Goal: Transaction & Acquisition: Purchase product/service

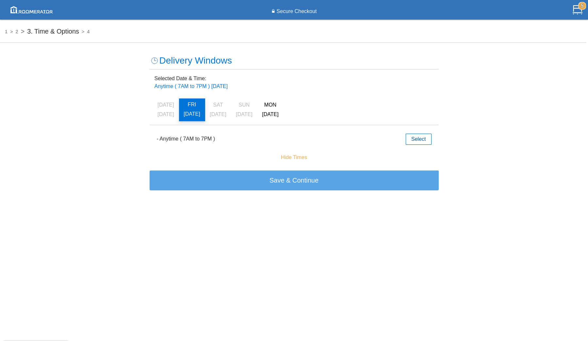
click at [326, 141] on div "- Anytime ( 7AM to 7PM )" at bounding box center [260, 139] width 206 height 10
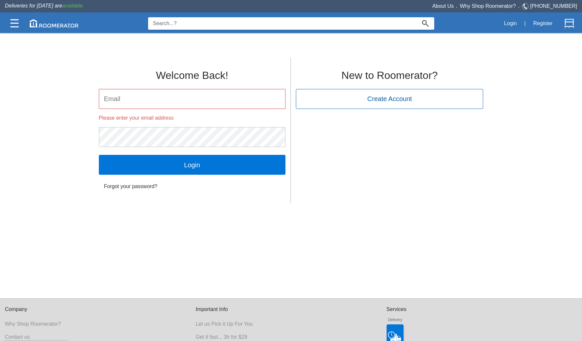
type input "[EMAIL_ADDRESS][DOMAIN_NAME]"
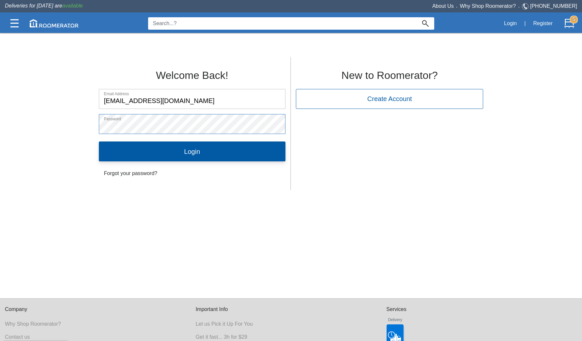
click at [202, 153] on input "Login" at bounding box center [192, 152] width 187 height 20
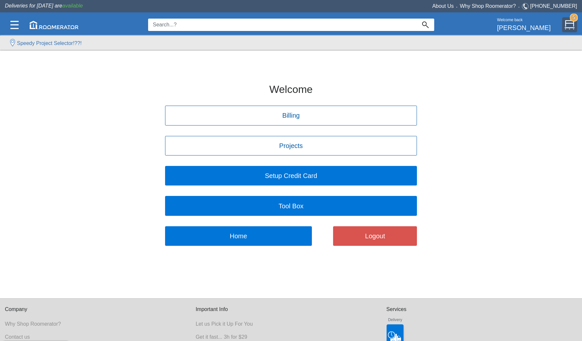
click at [570, 22] on img at bounding box center [570, 25] width 10 height 10
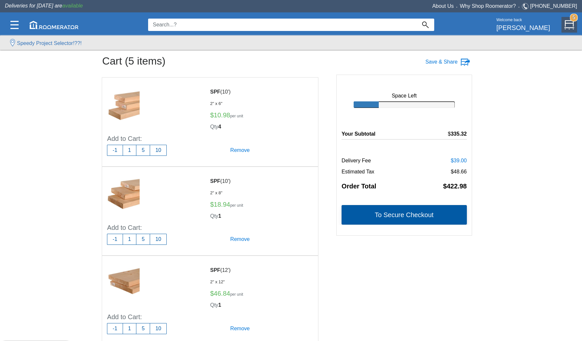
click at [359, 210] on button "To Secure Checkout" at bounding box center [404, 215] width 125 height 20
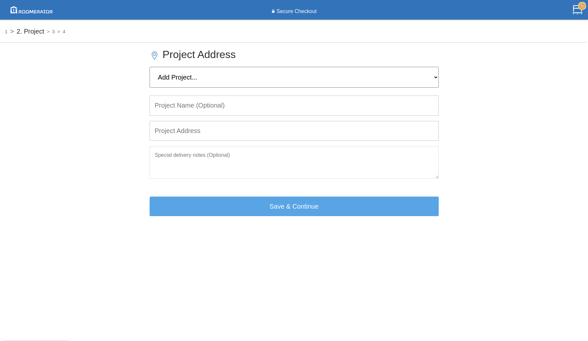
select select "Home"
type input "Home"
type input "[STREET_ADDRESS]"
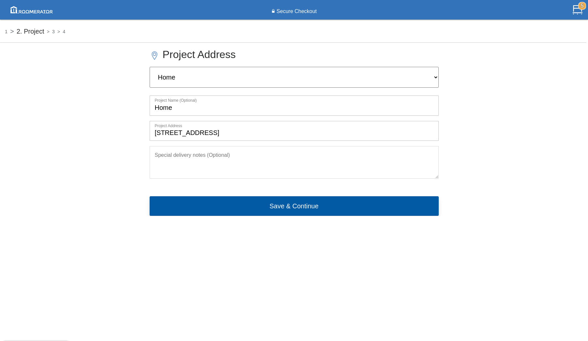
click at [265, 197] on button "Save & Continue" at bounding box center [294, 207] width 289 height 20
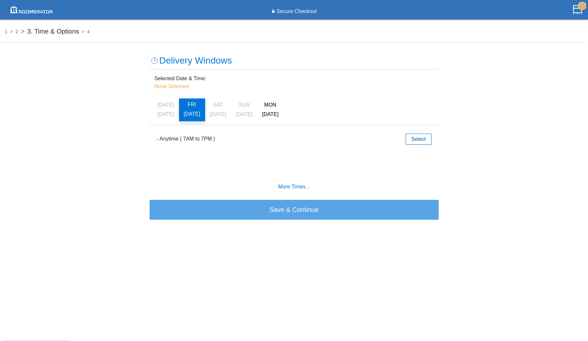
click at [194, 106] on h6 "FRI" at bounding box center [192, 105] width 20 height 6
click at [416, 137] on button "Select" at bounding box center [417, 139] width 25 height 11
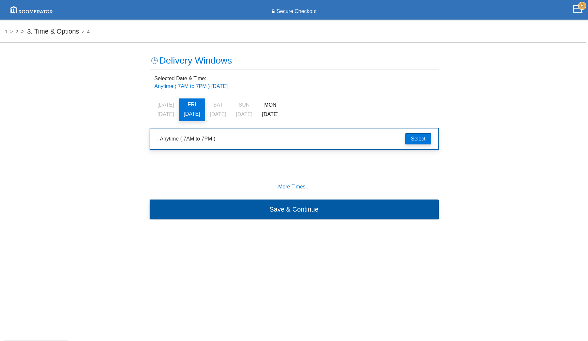
click at [309, 208] on button "Save & Continue" at bounding box center [294, 210] width 289 height 20
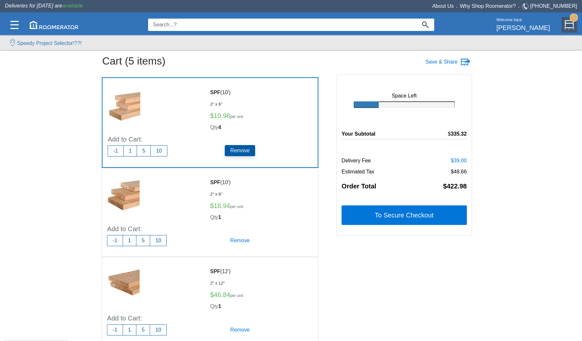
click at [236, 151] on h5 "Remove" at bounding box center [240, 150] width 31 height 11
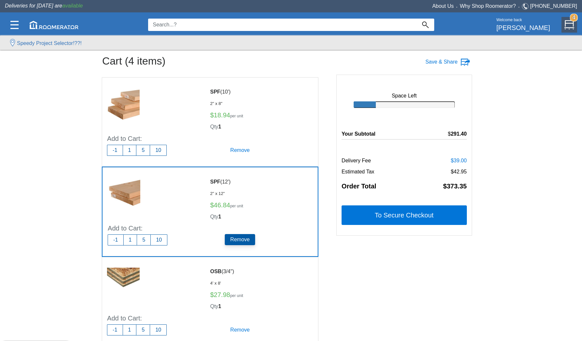
click at [235, 238] on h5 "Remove" at bounding box center [240, 239] width 31 height 11
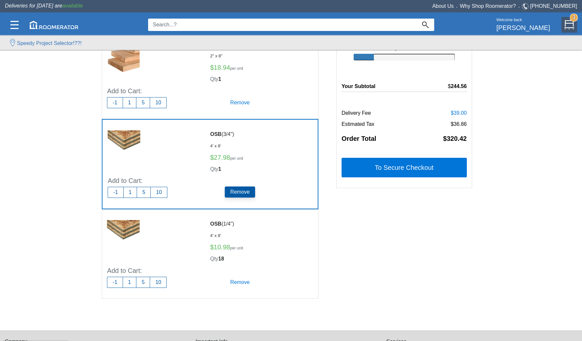
scroll to position [50, 0]
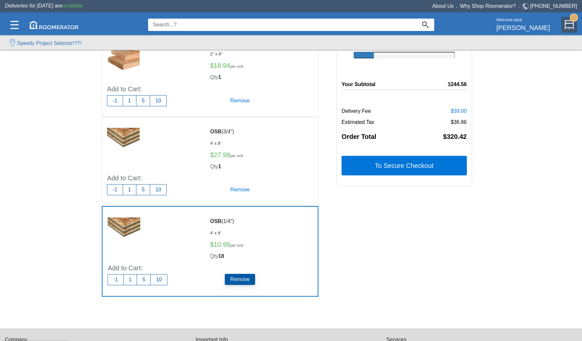
click at [240, 278] on h5 "Remove" at bounding box center [240, 279] width 31 height 11
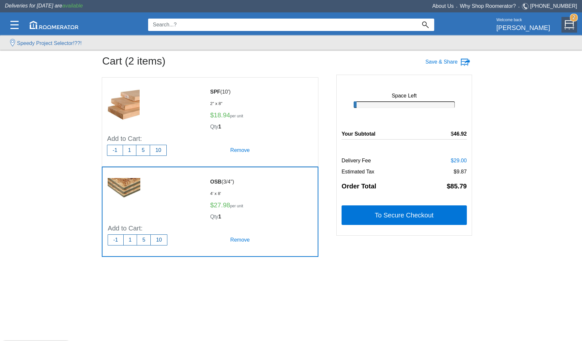
scroll to position [0, 0]
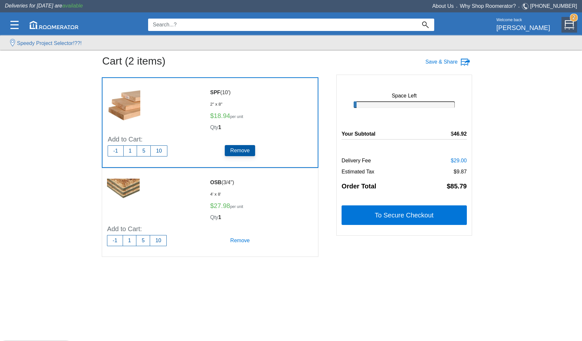
click at [237, 150] on h5 "Remove" at bounding box center [240, 150] width 31 height 11
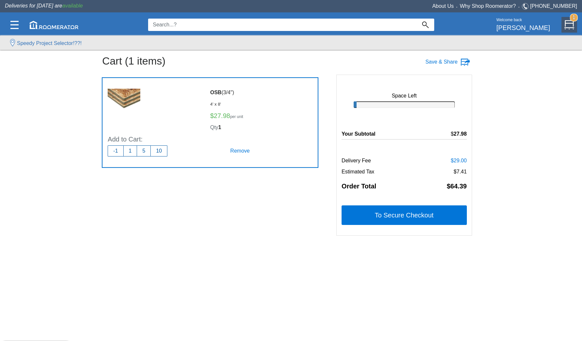
click at [237, 150] on h5 "Remove" at bounding box center [240, 151] width 31 height 11
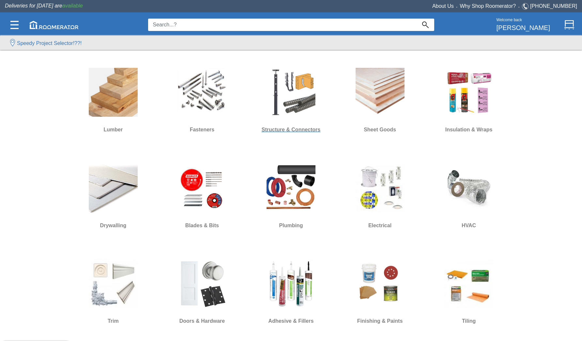
scroll to position [225, 0]
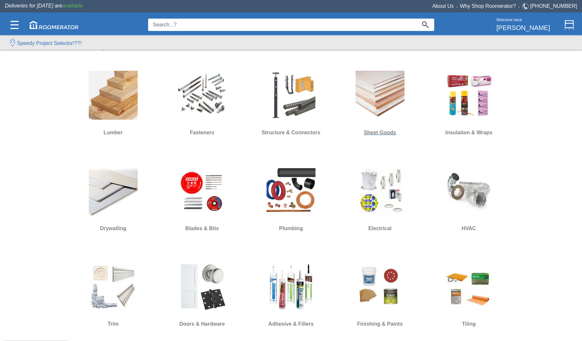
click at [386, 96] on img at bounding box center [380, 95] width 49 height 49
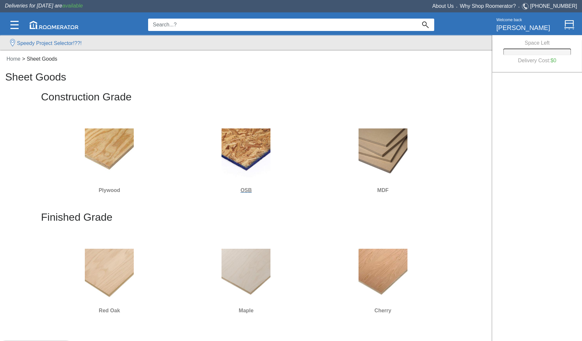
click at [243, 144] on img at bounding box center [246, 153] width 49 height 49
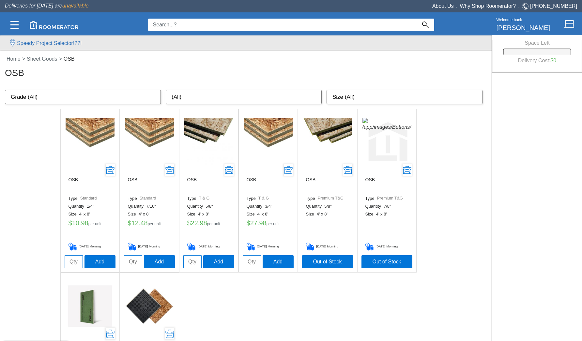
click at [248, 259] on input "tel" at bounding box center [252, 262] width 18 height 13
type input "1"
click at [272, 263] on button "Add" at bounding box center [278, 261] width 31 height 13
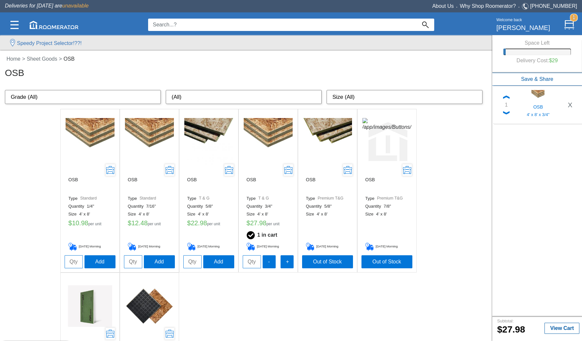
click at [71, 258] on input "tel" at bounding box center [74, 262] width 18 height 13
type input "18"
click at [95, 260] on button "Add" at bounding box center [100, 261] width 31 height 13
click at [19, 58] on link "Home" at bounding box center [14, 59] width 18 height 6
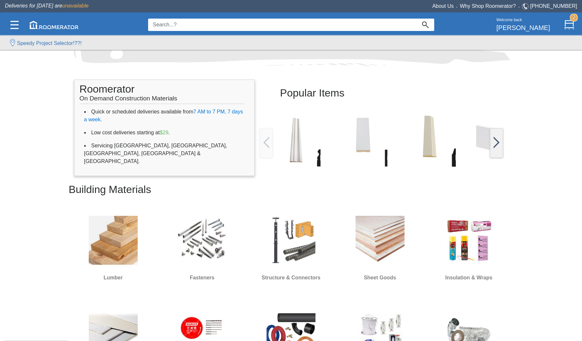
scroll to position [82, 0]
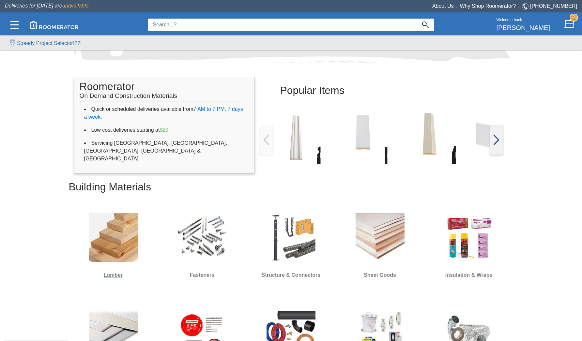
click at [119, 241] on img at bounding box center [113, 238] width 49 height 49
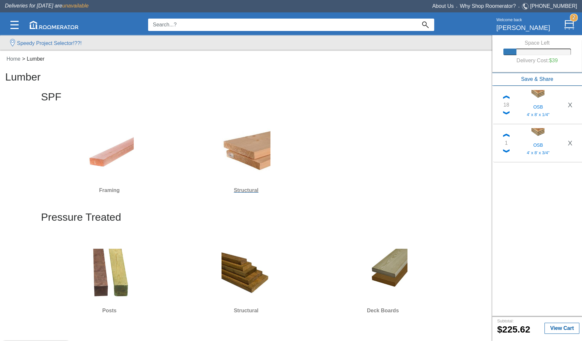
click at [242, 193] on h6 "Structural" at bounding box center [247, 190] width 132 height 8
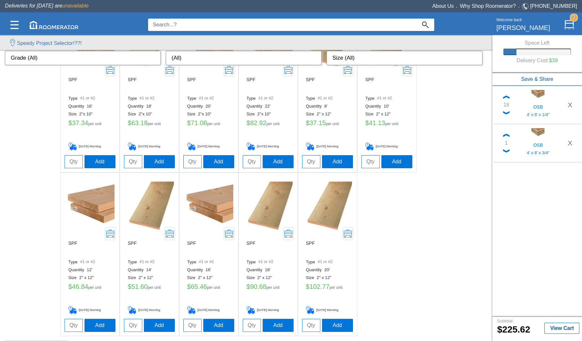
scroll to position [411, 0]
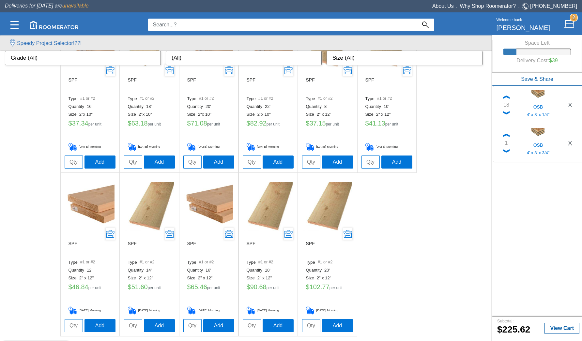
click at [74, 324] on input "tel" at bounding box center [74, 326] width 18 height 13
type input "1"
click at [92, 327] on button "Add" at bounding box center [100, 325] width 31 height 13
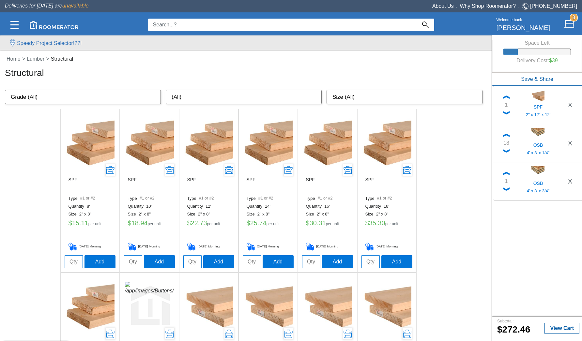
scroll to position [0, 0]
click at [131, 259] on input "tel" at bounding box center [133, 262] width 18 height 13
type input "1"
click at [155, 264] on button "Add" at bounding box center [159, 261] width 31 height 13
click at [41, 58] on link "Lumber" at bounding box center [36, 59] width 23 height 6
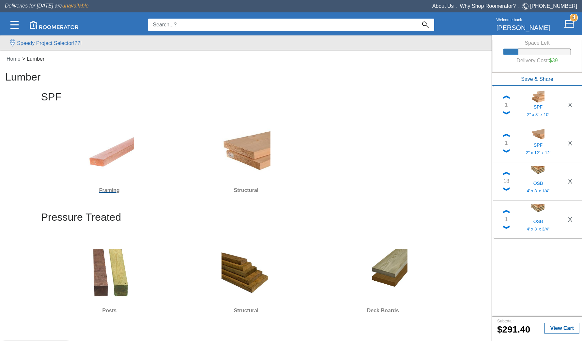
click at [104, 191] on h6 "Framing" at bounding box center [110, 190] width 132 height 8
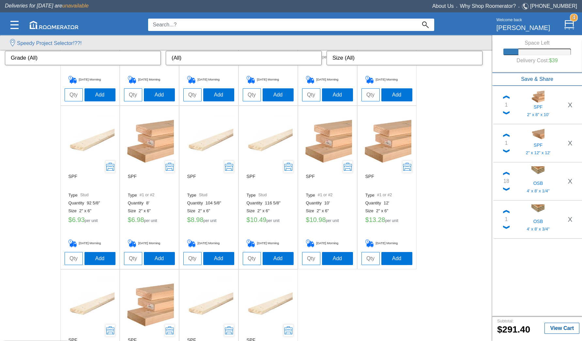
scroll to position [808, 0]
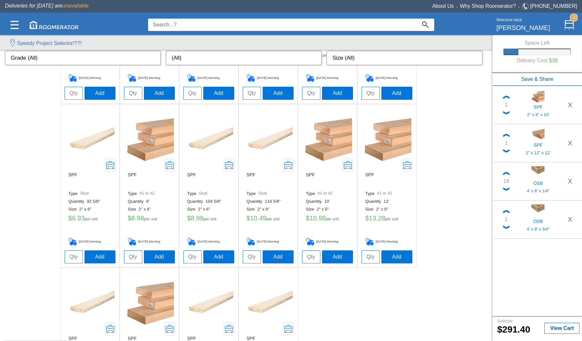
click at [309, 258] on input "tel" at bounding box center [311, 257] width 18 height 13
type input "4"
click at [336, 255] on button "Add" at bounding box center [337, 256] width 31 height 13
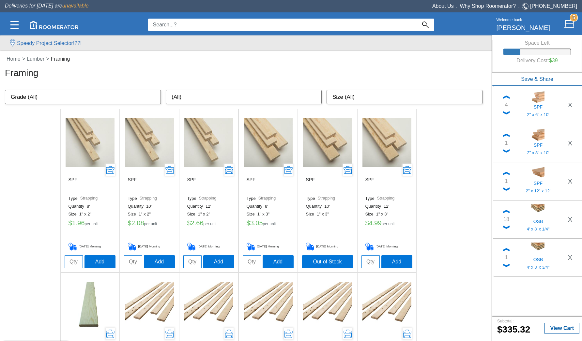
scroll to position [0, 0]
click at [38, 57] on link "Lumber" at bounding box center [36, 59] width 23 height 6
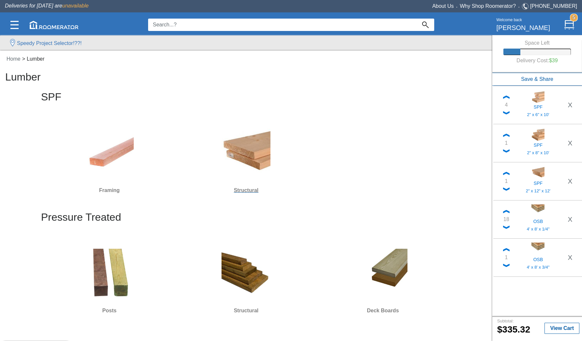
click at [249, 191] on h6 "Structural" at bounding box center [247, 190] width 132 height 8
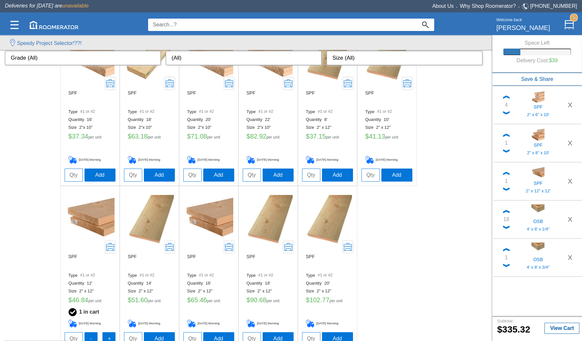
scroll to position [402, 0]
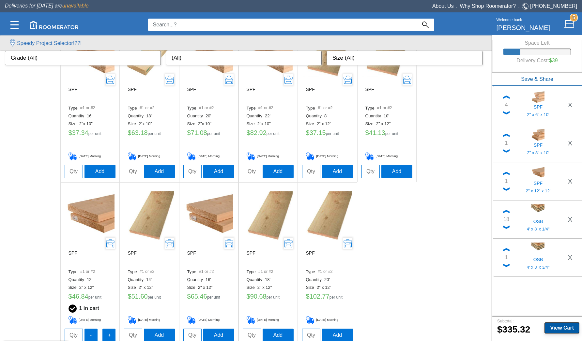
click at [553, 325] on b "View Cart" at bounding box center [562, 328] width 24 height 6
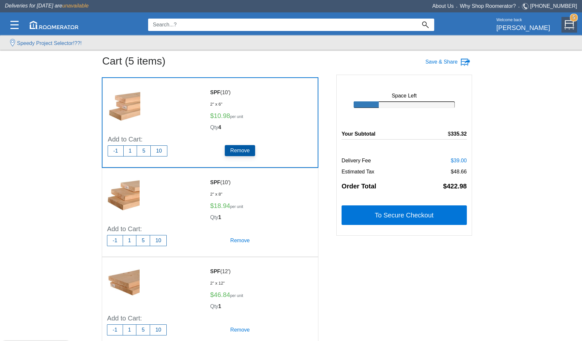
click at [237, 152] on h5 "Remove" at bounding box center [240, 150] width 31 height 11
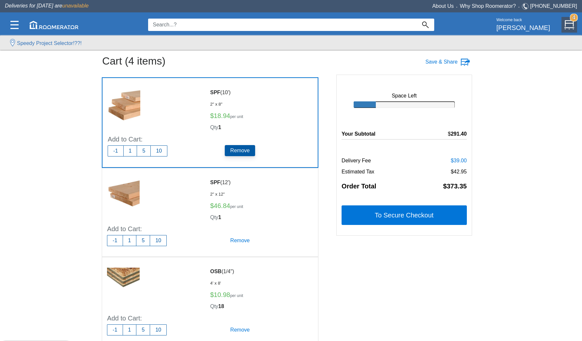
click at [238, 155] on h5 "Remove" at bounding box center [240, 150] width 31 height 11
click at [236, 153] on h5 "Remove" at bounding box center [240, 150] width 31 height 11
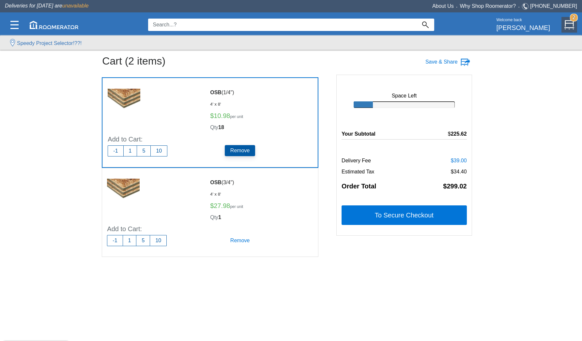
click at [236, 153] on h5 "Remove" at bounding box center [240, 150] width 31 height 11
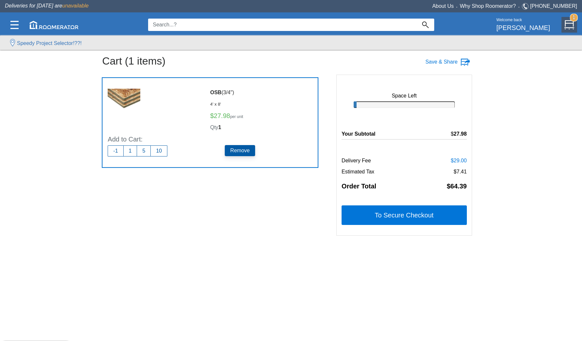
click at [236, 150] on h5 "Remove" at bounding box center [240, 150] width 31 height 11
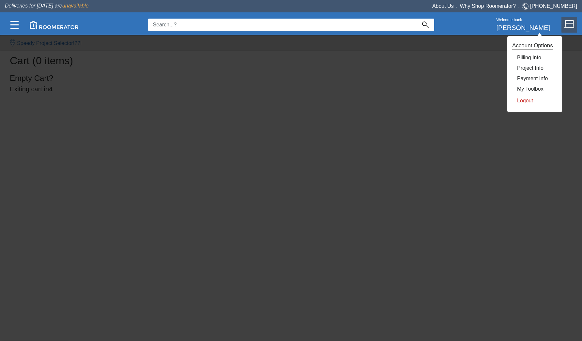
click at [525, 99] on link "Logout" at bounding box center [525, 101] width 16 height 6
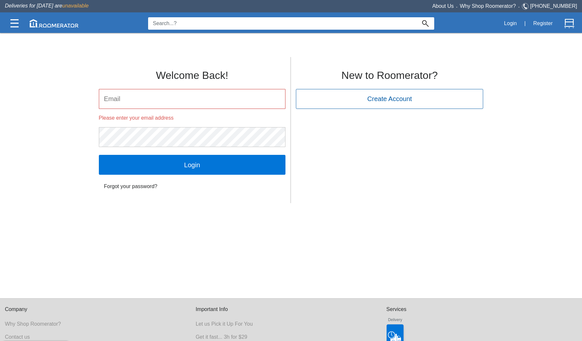
type input "[EMAIL_ADDRESS][DOMAIN_NAME]"
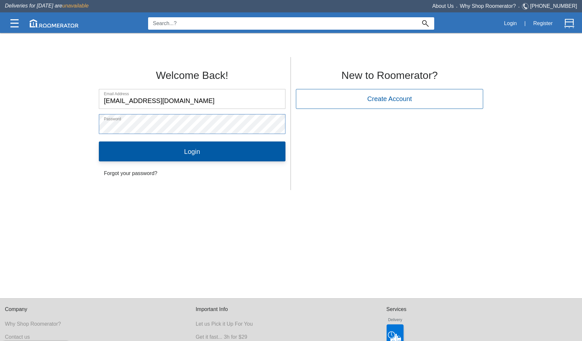
click at [217, 153] on input "Login" at bounding box center [192, 152] width 187 height 20
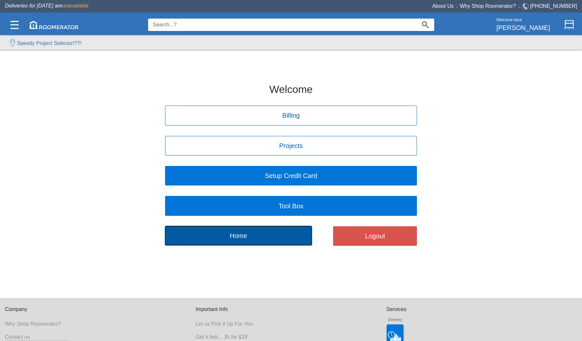
click at [235, 234] on button "Home" at bounding box center [238, 236] width 147 height 20
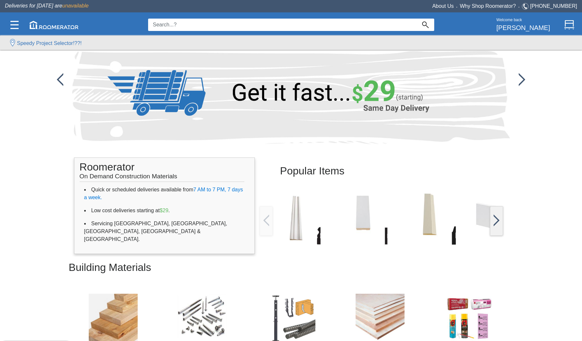
scroll to position [2, 0]
click at [521, 76] on img at bounding box center [522, 79] width 7 height 13
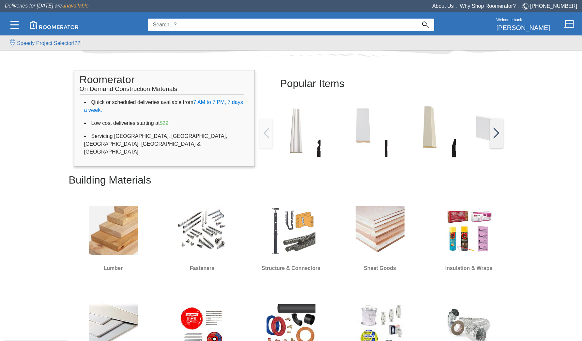
scroll to position [90, 0]
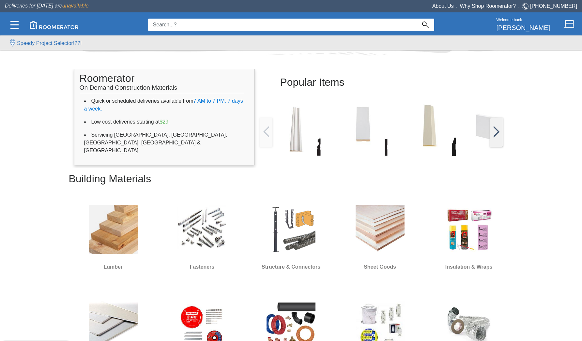
click at [376, 269] on h6 "Sheet Goods" at bounding box center [381, 267] width 82 height 8
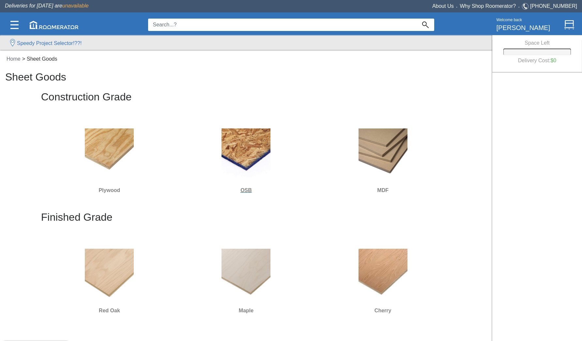
click at [246, 151] on img at bounding box center [246, 153] width 49 height 49
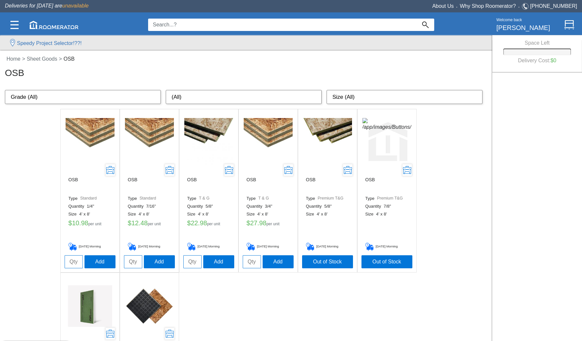
click at [130, 257] on input "tel" at bounding box center [133, 262] width 18 height 13
type input "18"
click at [153, 265] on button "Add" at bounding box center [159, 261] width 31 height 13
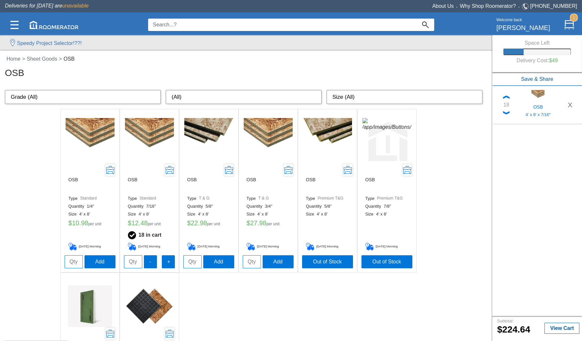
click at [245, 256] on input "tel" at bounding box center [252, 262] width 18 height 13
type input "1"
click at [278, 263] on button "Add" at bounding box center [278, 261] width 31 height 13
click at [20, 57] on link "Home" at bounding box center [14, 59] width 18 height 6
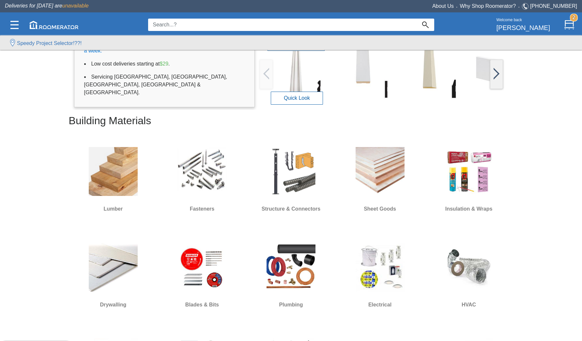
scroll to position [150, 0]
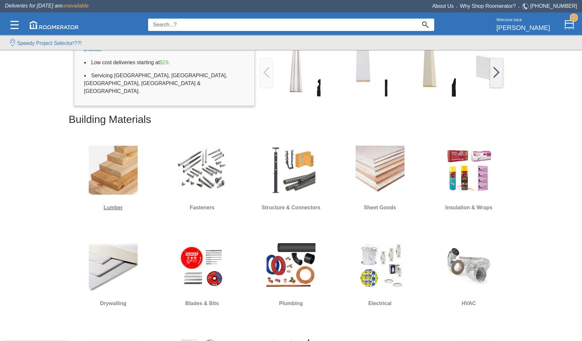
click at [102, 191] on img at bounding box center [113, 170] width 49 height 49
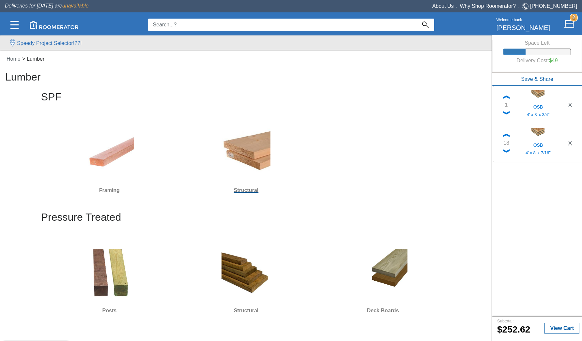
click at [249, 191] on h6 "Structural" at bounding box center [247, 190] width 132 height 8
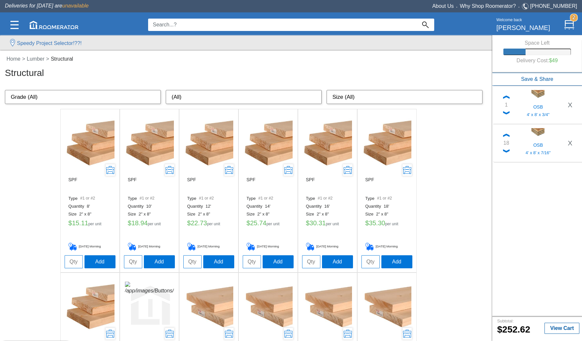
click at [131, 258] on input "tel" at bounding box center [133, 262] width 18 height 13
type input "1"
click at [161, 262] on button "Add" at bounding box center [159, 261] width 31 height 13
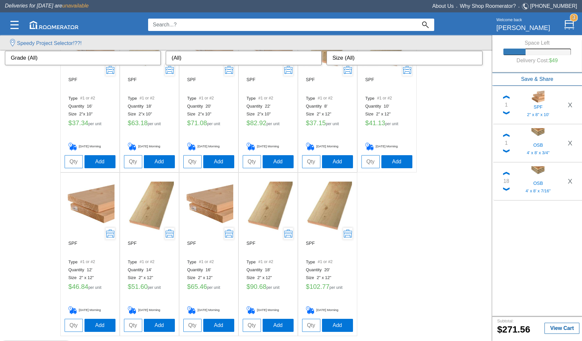
scroll to position [411, 0]
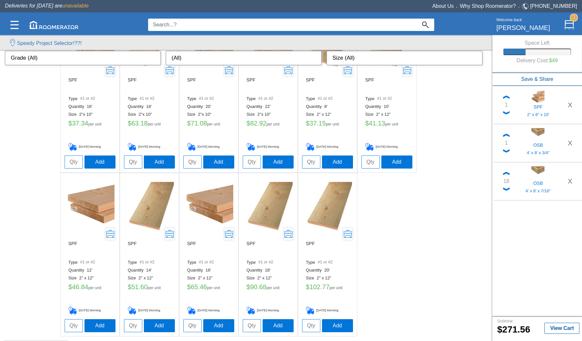
click at [72, 323] on input "tel" at bounding box center [74, 326] width 18 height 13
type input "1"
click at [103, 325] on button "Add" at bounding box center [100, 325] width 31 height 13
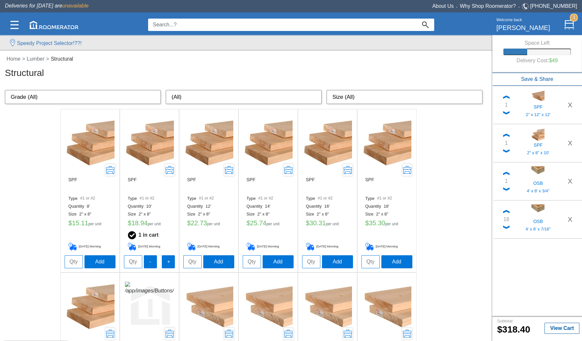
scroll to position [0, 0]
click at [35, 60] on link "Lumber" at bounding box center [36, 59] width 23 height 6
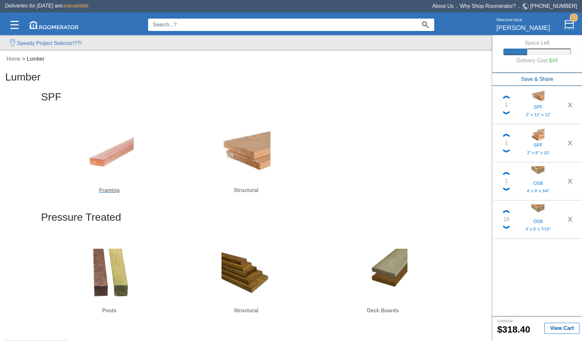
click at [102, 161] on img at bounding box center [109, 153] width 49 height 49
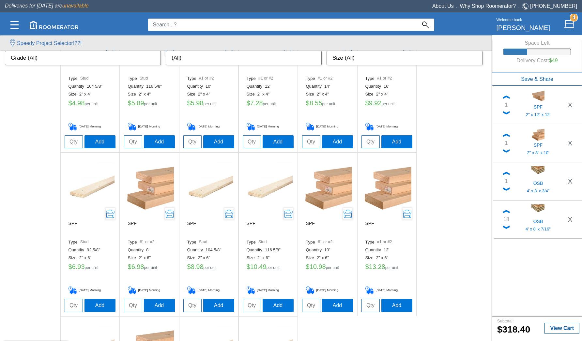
scroll to position [762, 0]
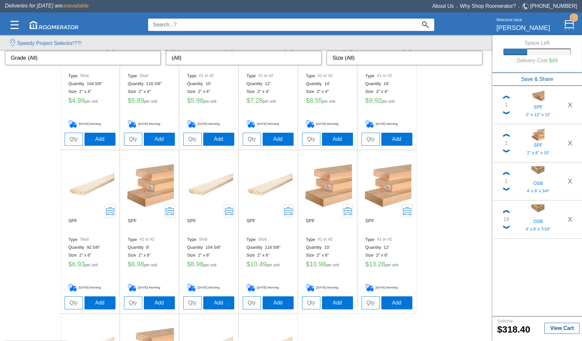
click at [308, 304] on input "tel" at bounding box center [311, 303] width 18 height 13
type input "4"
click at [340, 302] on button "Add" at bounding box center [337, 302] width 31 height 13
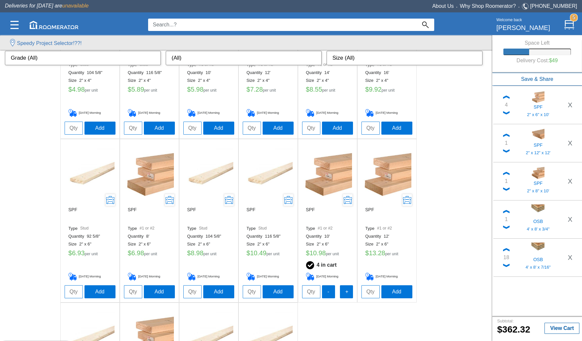
scroll to position [777, 0]
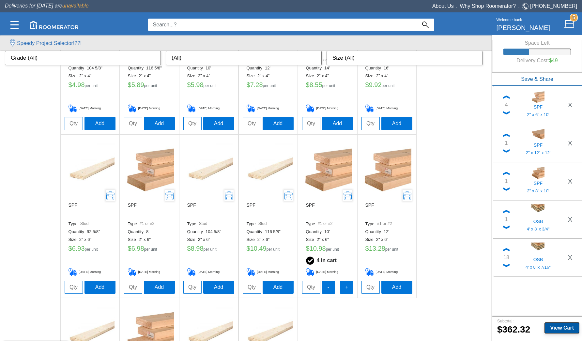
click at [557, 326] on b "View Cart" at bounding box center [562, 328] width 24 height 6
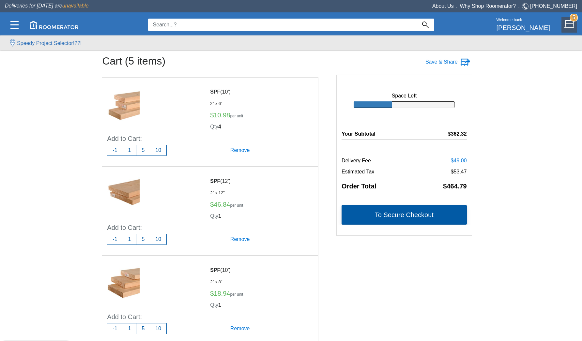
click at [376, 212] on button "To Secure Checkout" at bounding box center [404, 215] width 125 height 20
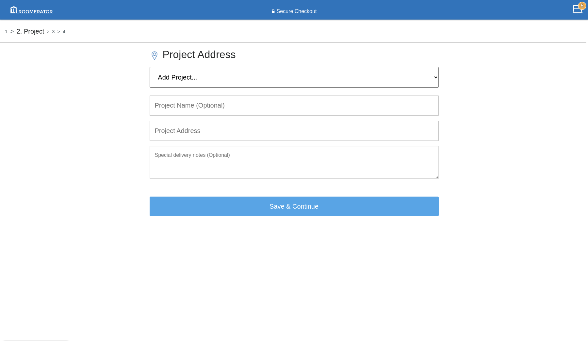
select select "Home"
type input "Home"
type input "[STREET_ADDRESS]"
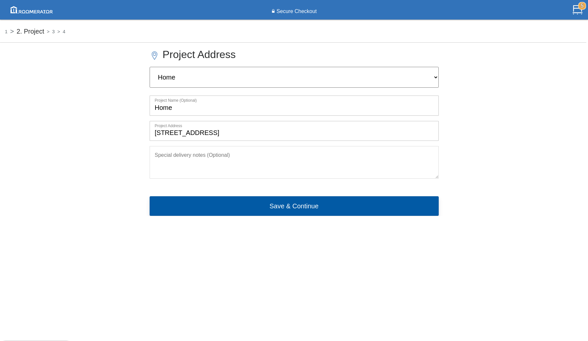
click at [279, 197] on button "Save & Continue" at bounding box center [294, 207] width 289 height 20
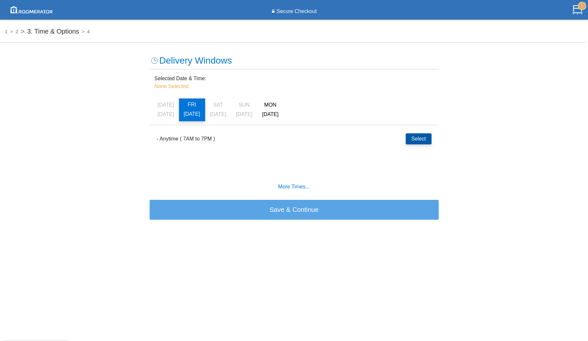
click at [424, 137] on button "Select" at bounding box center [417, 139] width 25 height 11
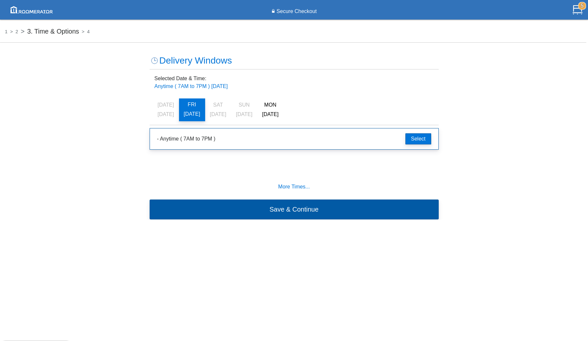
click at [317, 209] on button "Save & Continue" at bounding box center [294, 210] width 289 height 20
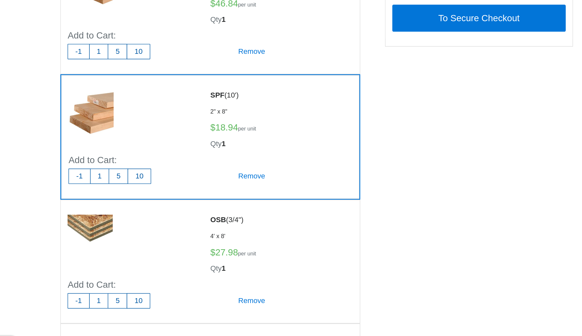
scroll to position [109, 0]
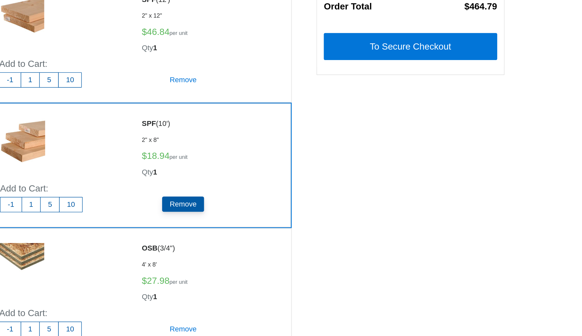
click at [225, 214] on h5 "Remove" at bounding box center [240, 219] width 31 height 11
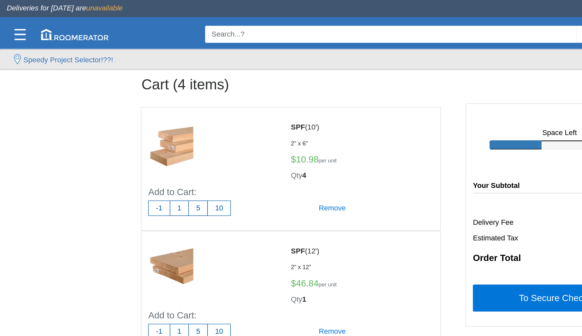
scroll to position [0, 0]
click at [36, 43] on label "Speedy Project Selector!??!" at bounding box center [49, 44] width 65 height 8
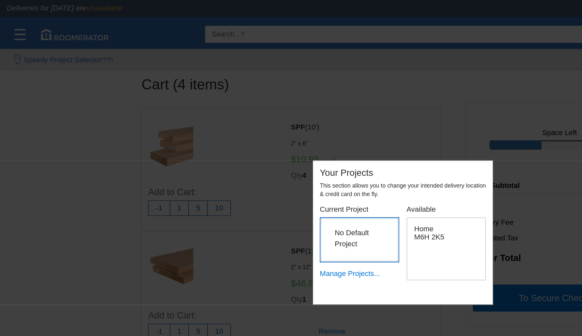
click at [95, 80] on div "Dismiss" at bounding box center [291, 168] width 582 height 336
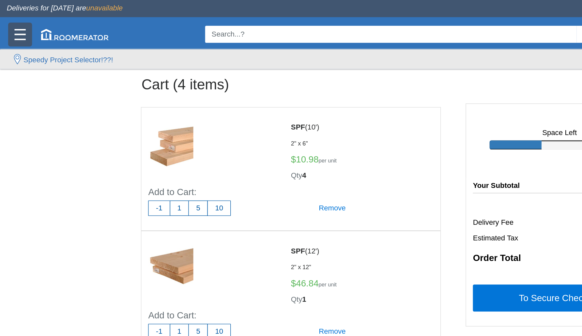
click at [17, 25] on img at bounding box center [14, 25] width 8 height 8
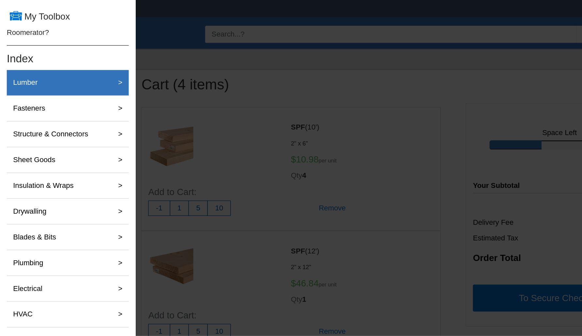
click at [17, 61] on label "Lumber" at bounding box center [18, 59] width 23 height 13
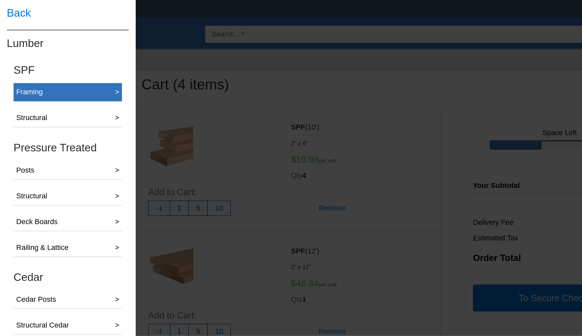
click at [43, 64] on button "Framing >" at bounding box center [49, 66] width 78 height 13
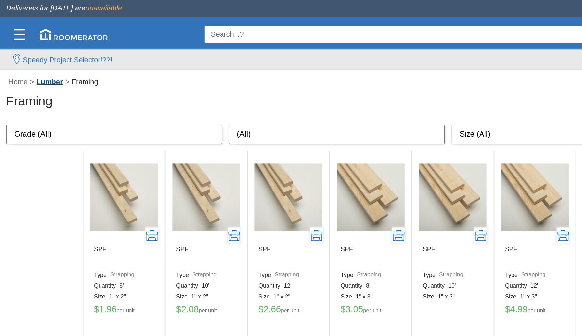
click at [39, 58] on link "Lumber" at bounding box center [36, 59] width 23 height 6
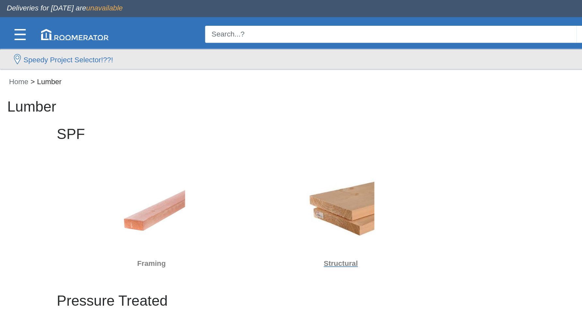
click at [249, 149] on img at bounding box center [246, 153] width 49 height 49
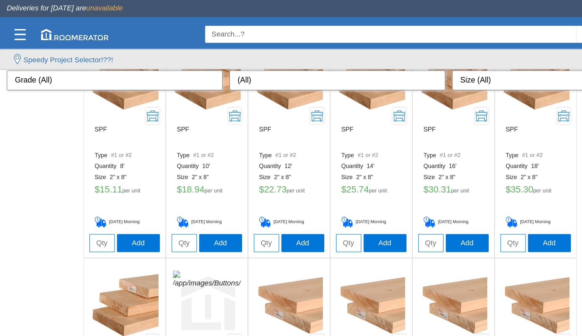
scroll to position [63, 0]
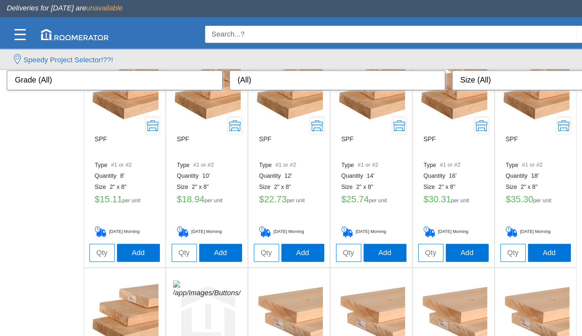
click at [188, 181] on input "tel" at bounding box center [192, 182] width 18 height 13
type input "1"
click at [217, 180] on button "Add" at bounding box center [218, 182] width 31 height 13
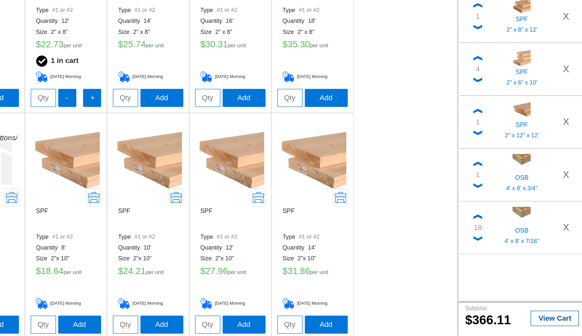
scroll to position [81, 0]
click at [550, 320] on b "View Cart" at bounding box center [562, 323] width 24 height 6
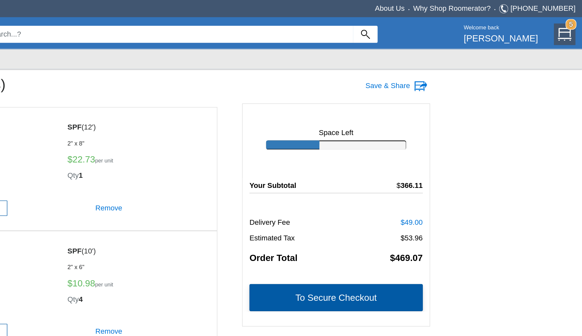
click at [342, 214] on button "To Secure Checkout" at bounding box center [404, 215] width 125 height 20
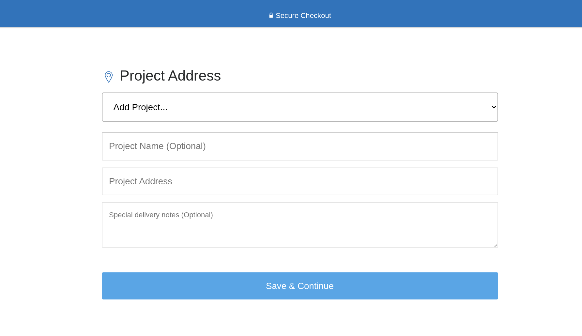
select select "Home"
type input "Home"
type input "[STREET_ADDRESS]"
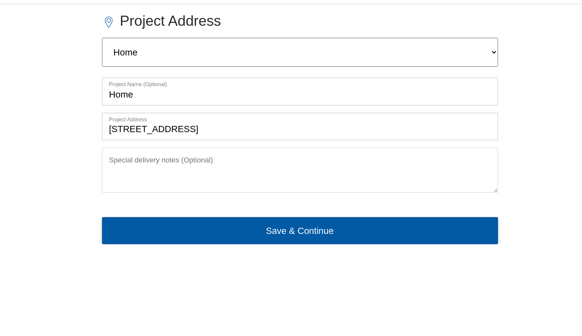
click at [199, 197] on button "Save & Continue" at bounding box center [291, 207] width 286 height 20
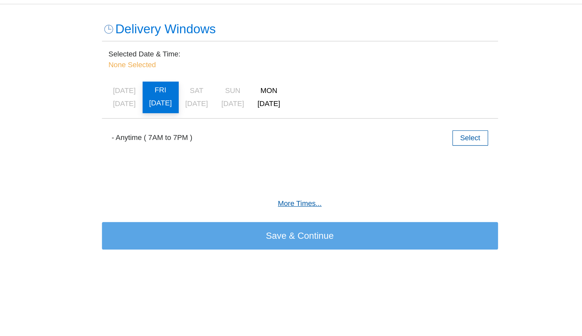
click at [215, 184] on h6 "More Times..." at bounding box center [291, 187] width 277 height 6
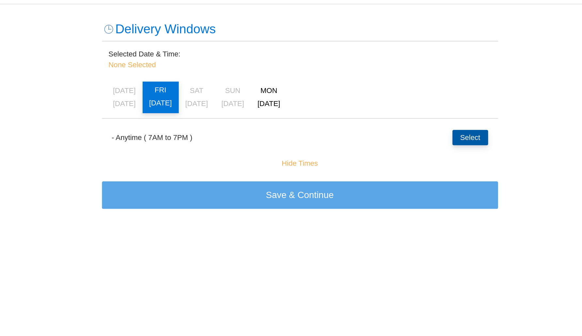
click at [402, 134] on button "Select" at bounding box center [414, 139] width 25 height 11
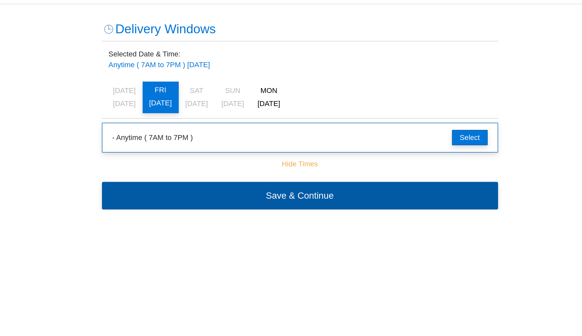
click at [254, 171] on button "Save & Continue" at bounding box center [291, 181] width 286 height 20
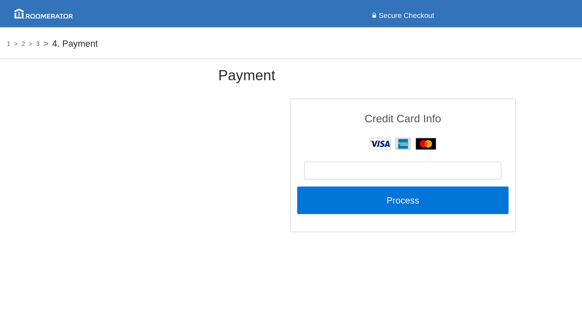
click at [6, 31] on h5 "1" at bounding box center [6, 31] width 3 height 7
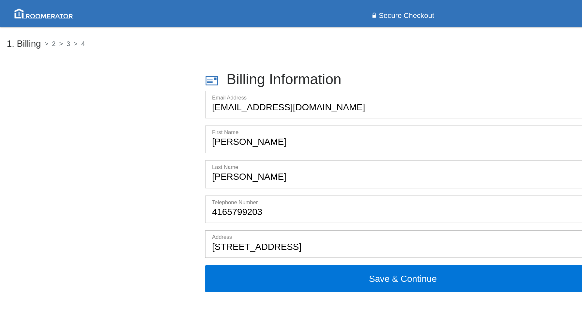
click at [38, 32] on h5 "2" at bounding box center [35, 31] width 10 height 7
select select "Add Project..."
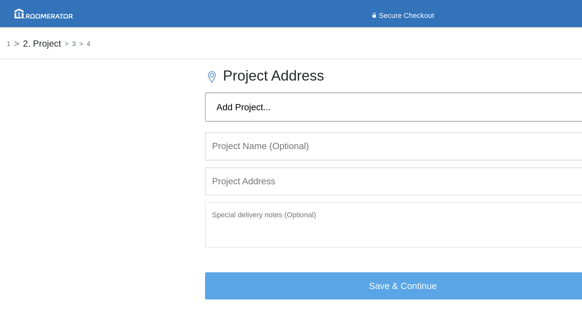
click at [53, 31] on h5 "3" at bounding box center [49, 31] width 10 height 7
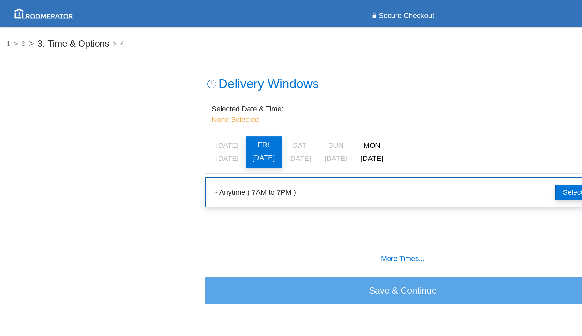
click at [17, 31] on h5 "2" at bounding box center [13, 31] width 10 height 7
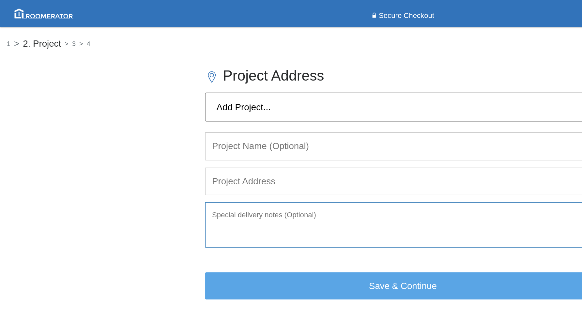
click at [161, 146] on textarea at bounding box center [291, 162] width 286 height 33
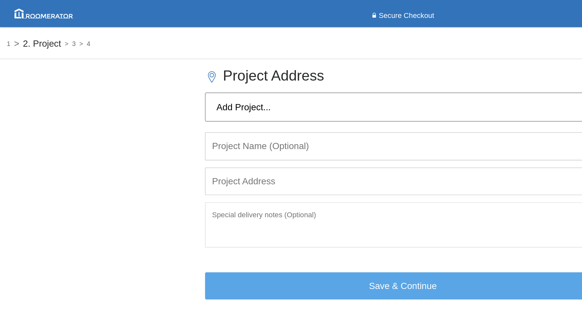
select select "Home"
type input "Home"
type input "[STREET_ADDRESS]"
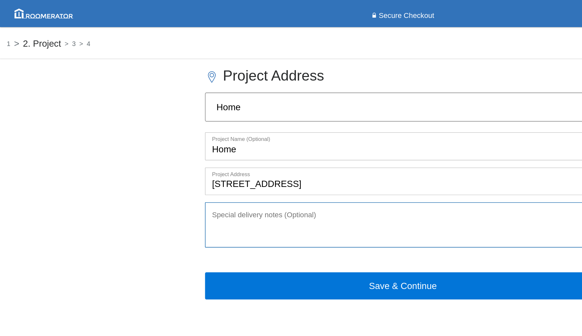
click at [165, 149] on textarea at bounding box center [291, 162] width 286 height 33
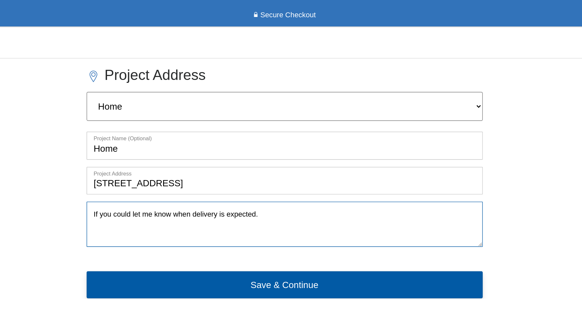
type textarea "If you could let me know when delivery is expected."
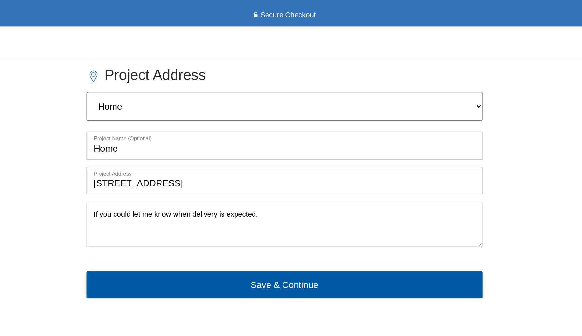
click at [207, 197] on button "Save & Continue" at bounding box center [291, 207] width 286 height 20
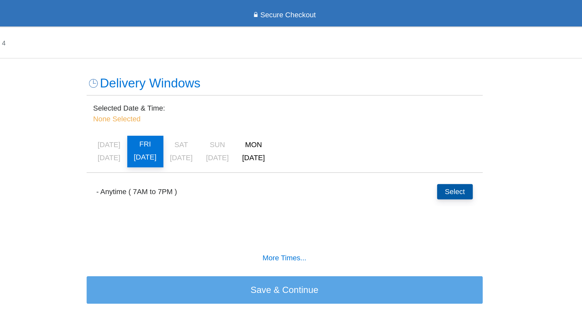
click at [402, 136] on button "Select" at bounding box center [414, 139] width 25 height 11
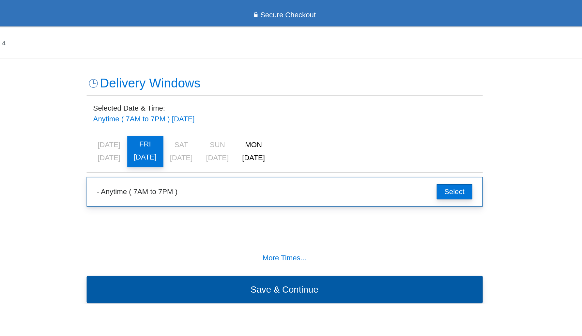
click at [221, 211] on button "Save & Continue" at bounding box center [291, 210] width 286 height 20
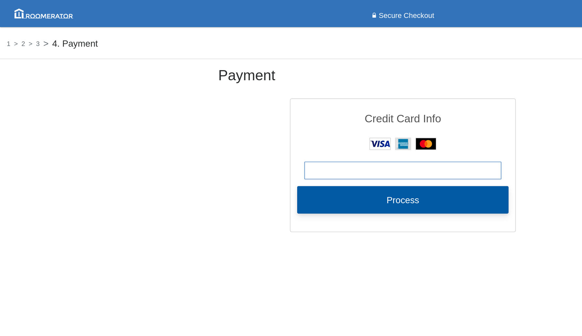
click at [283, 143] on button "Process" at bounding box center [291, 144] width 153 height 20
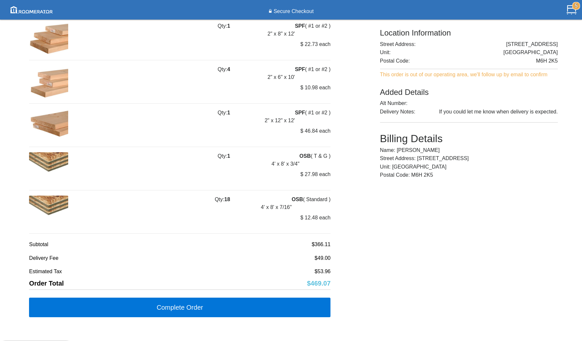
scroll to position [91, 0]
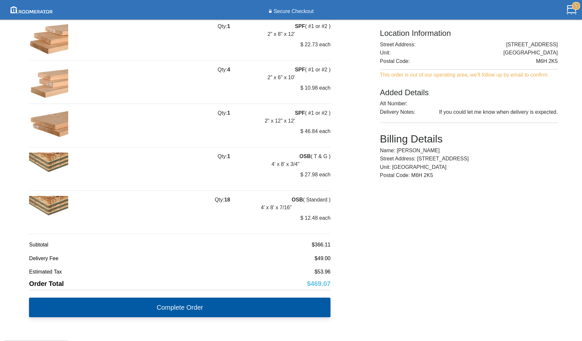
click at [180, 305] on button "Complete Order" at bounding box center [180, 308] width 302 height 20
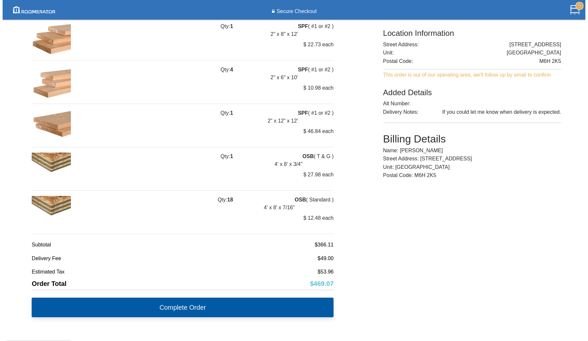
scroll to position [0, 0]
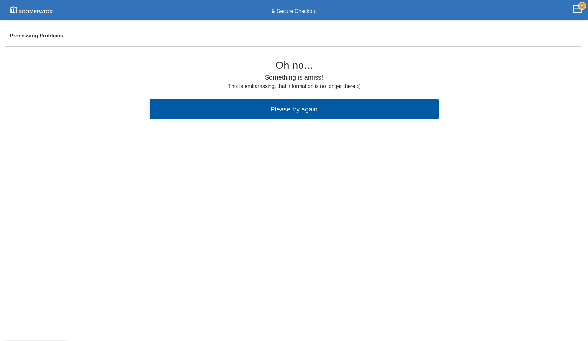
click at [259, 112] on button "Please try again" at bounding box center [294, 109] width 289 height 20
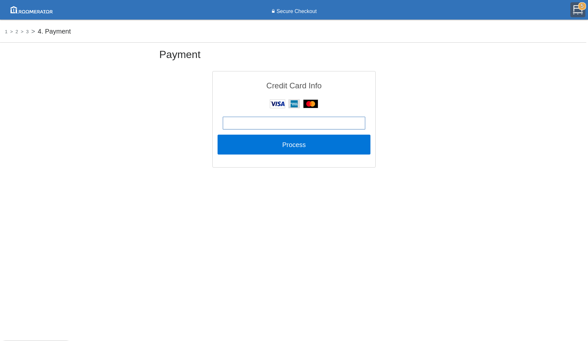
click at [575, 10] on img at bounding box center [578, 10] width 10 height 10
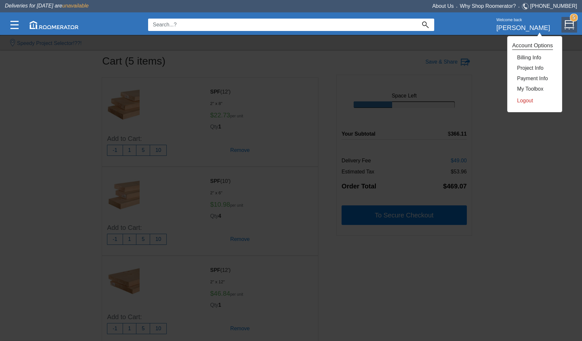
click at [523, 99] on link "Logout" at bounding box center [525, 101] width 16 height 6
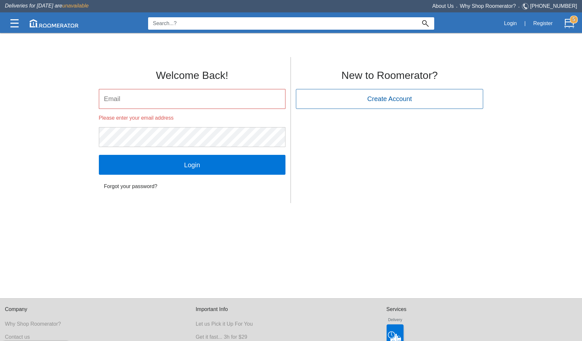
type input "[EMAIL_ADDRESS][DOMAIN_NAME]"
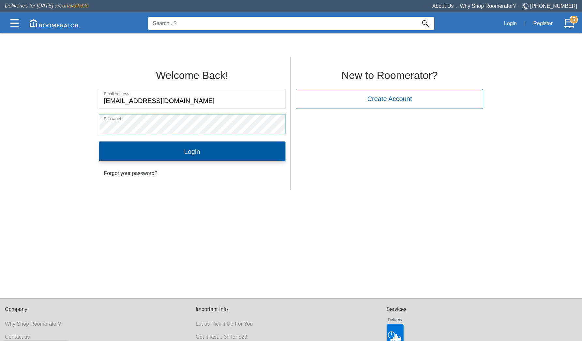
click at [198, 155] on input "Login" at bounding box center [192, 152] width 187 height 20
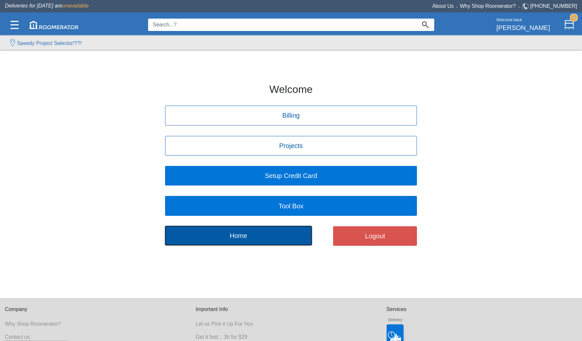
click at [248, 234] on button "Home" at bounding box center [238, 236] width 147 height 20
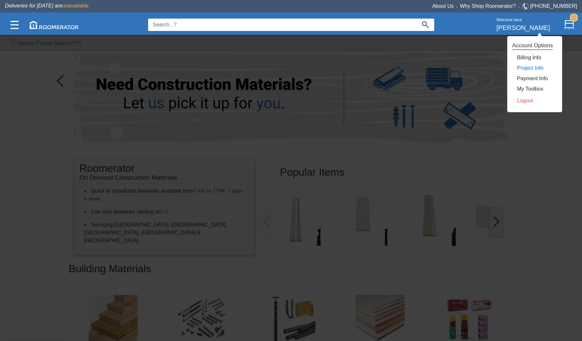
click at [530, 66] on link "Project Info" at bounding box center [530, 68] width 26 height 6
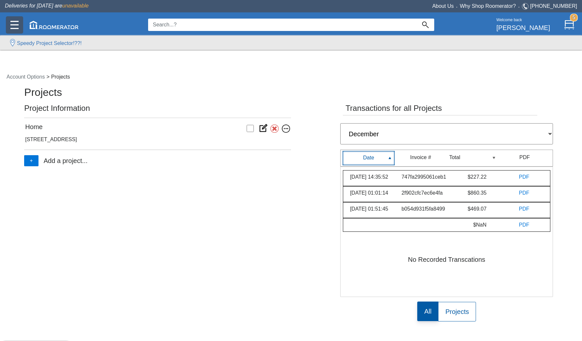
click at [11, 23] on img at bounding box center [14, 25] width 8 height 8
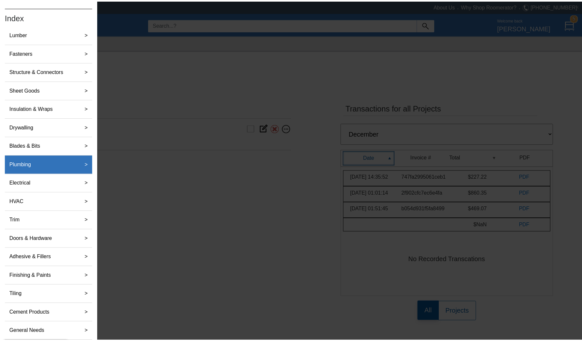
scroll to position [23, 0]
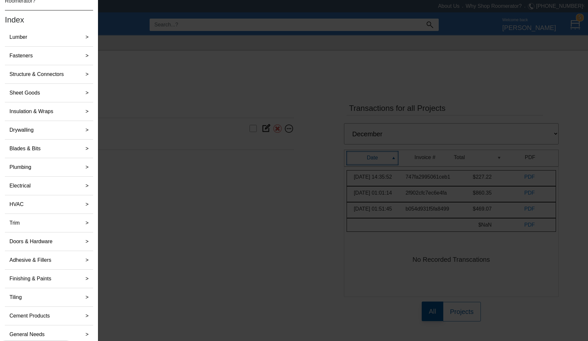
click at [217, 211] on div at bounding box center [294, 220] width 588 height 440
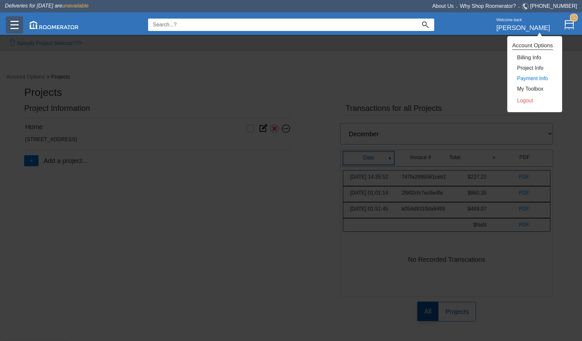
click at [526, 79] on link "Payment Info" at bounding box center [532, 79] width 31 height 6
click at [526, 88] on link "My Toolbox" at bounding box center [530, 89] width 26 height 6
click at [527, 56] on link "Billing Info" at bounding box center [529, 58] width 24 height 6
click at [533, 75] on div "Payment Info" at bounding box center [534, 78] width 35 height 10
click at [532, 78] on link "Payment Info" at bounding box center [532, 79] width 31 height 6
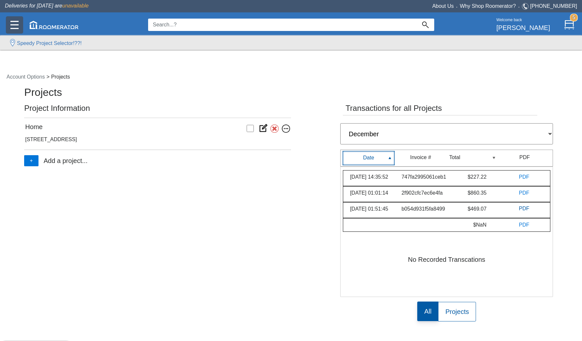
click at [523, 205] on label "PDF" at bounding box center [524, 209] width 10 height 8
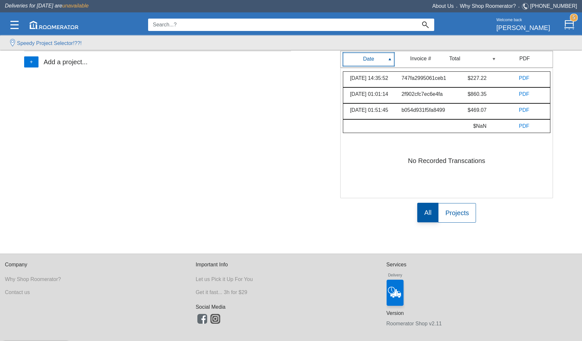
scroll to position [106, 0]
click at [521, 90] on label "PDF" at bounding box center [524, 94] width 10 height 8
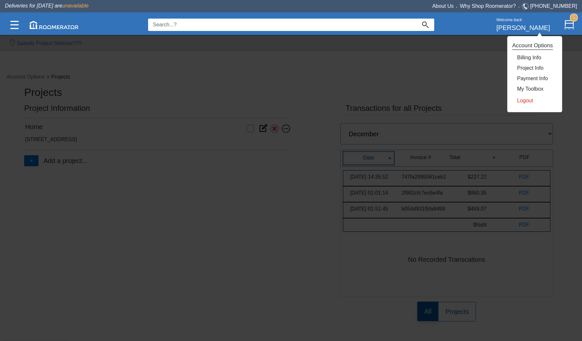
click at [530, 100] on link "Logout" at bounding box center [525, 101] width 16 height 6
